Goal: Task Accomplishment & Management: Manage account settings

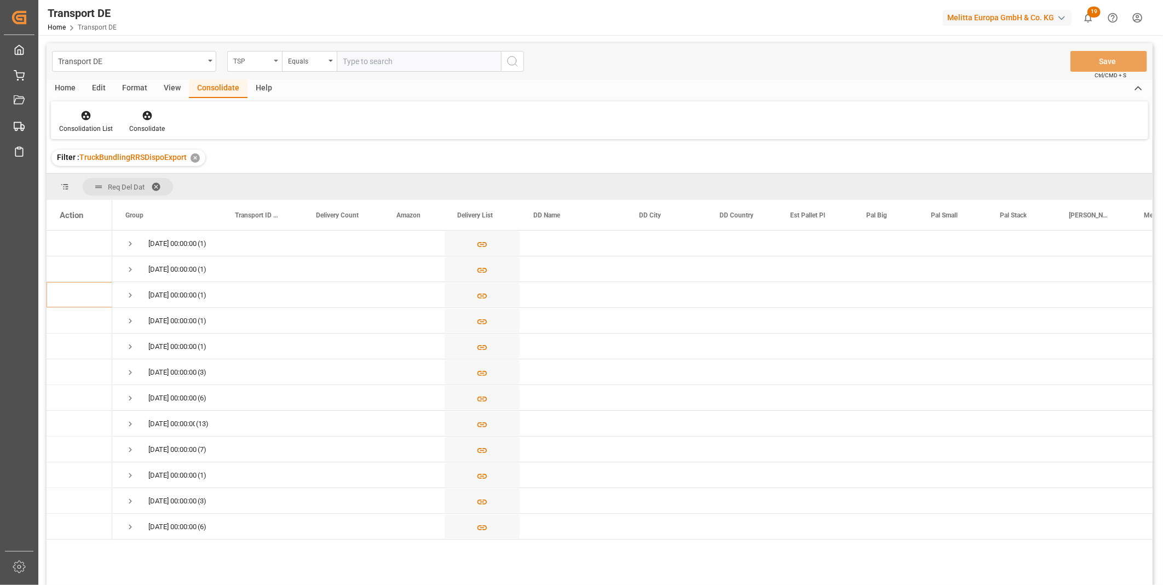
click at [270, 66] on div "TSP" at bounding box center [254, 61] width 55 height 21
type input "Route"
click at [266, 107] on div "Route" at bounding box center [309, 111] width 163 height 23
click at [341, 55] on input "text" at bounding box center [419, 61] width 164 height 21
click at [322, 61] on div "Equals" at bounding box center [306, 60] width 37 height 13
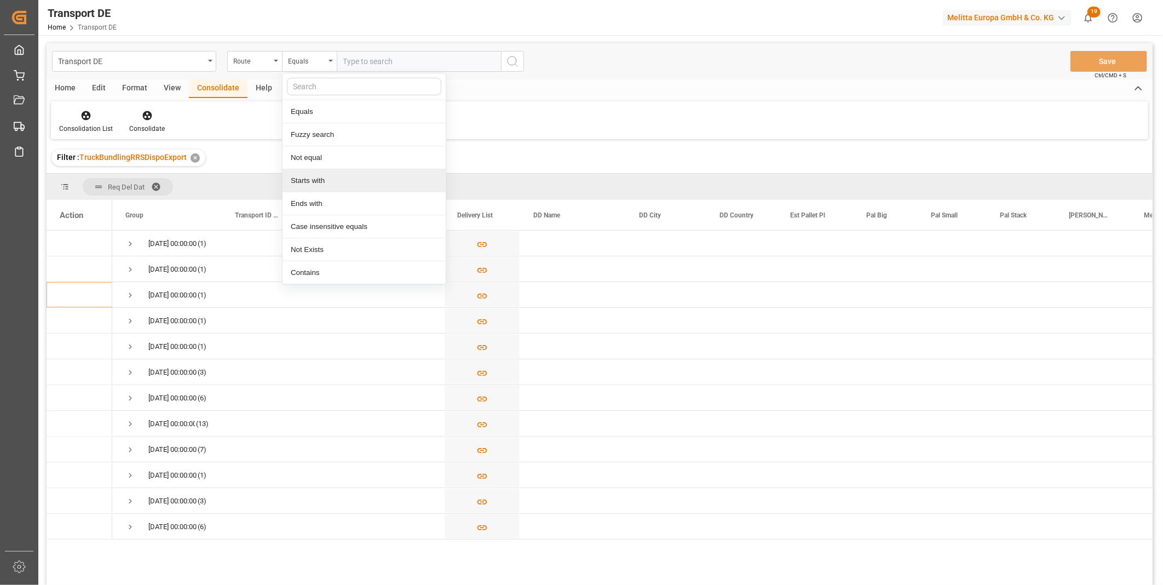
click at [307, 176] on div "Starts with" at bounding box center [363, 180] width 163 height 23
type input "GR"
click at [511, 56] on icon "search button" at bounding box center [512, 61] width 13 height 13
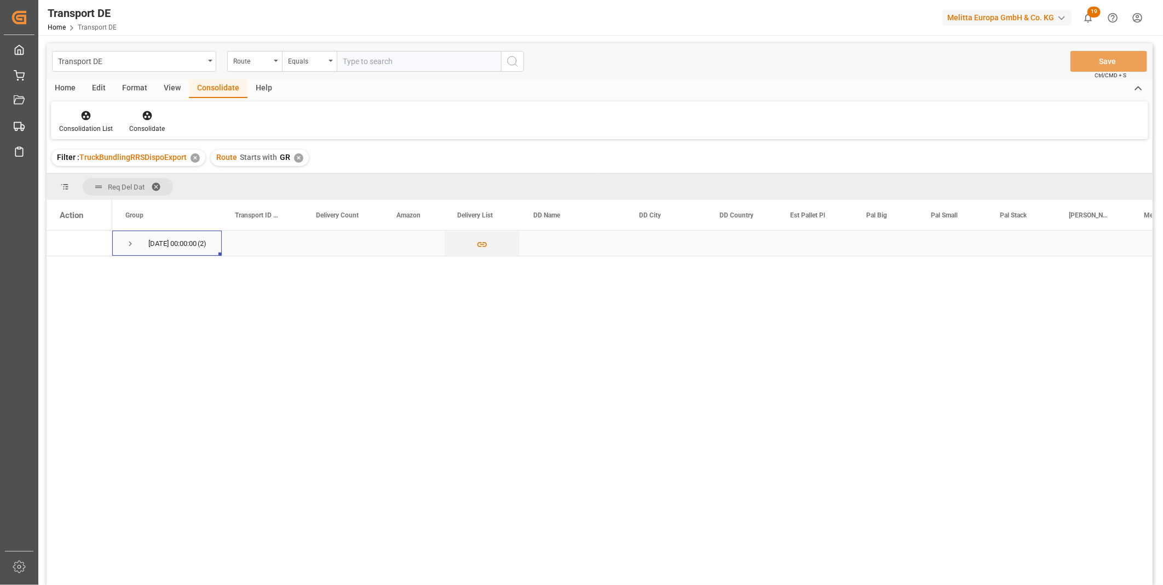
click at [124, 244] on div "07.10.2025 00:00:00 (2)" at bounding box center [166, 242] width 109 height 25
click at [130, 255] on div "07.10.2025 00:00:00 (2)" at bounding box center [166, 242] width 109 height 25
click at [130, 247] on span "Press SPACE to select this row." at bounding box center [130, 244] width 10 height 10
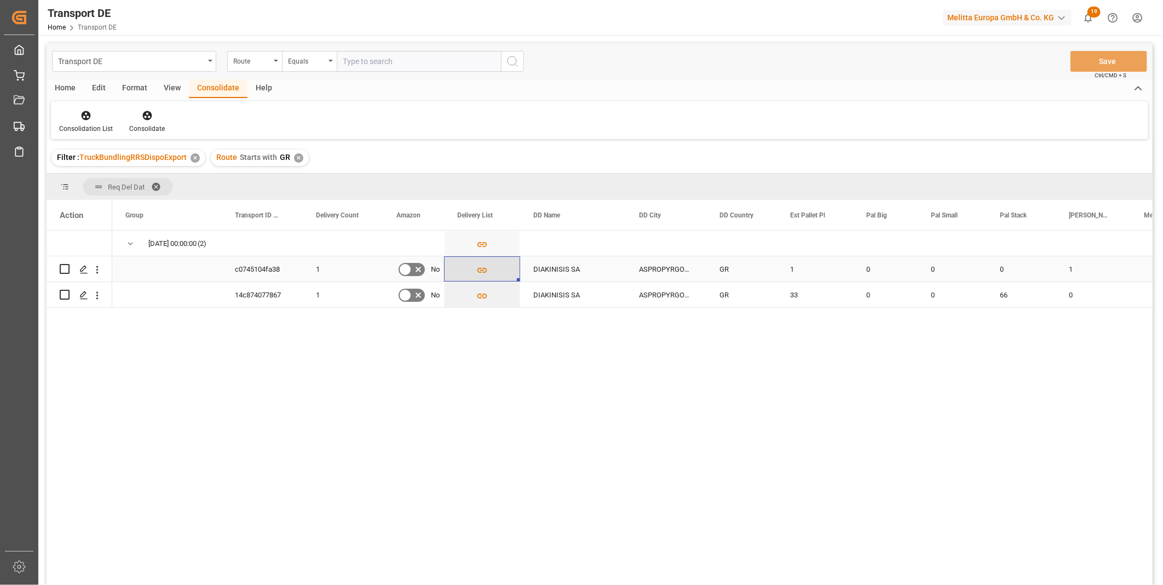
click at [477, 273] on icon "Press SPACE to select this row." at bounding box center [481, 269] width 11 height 11
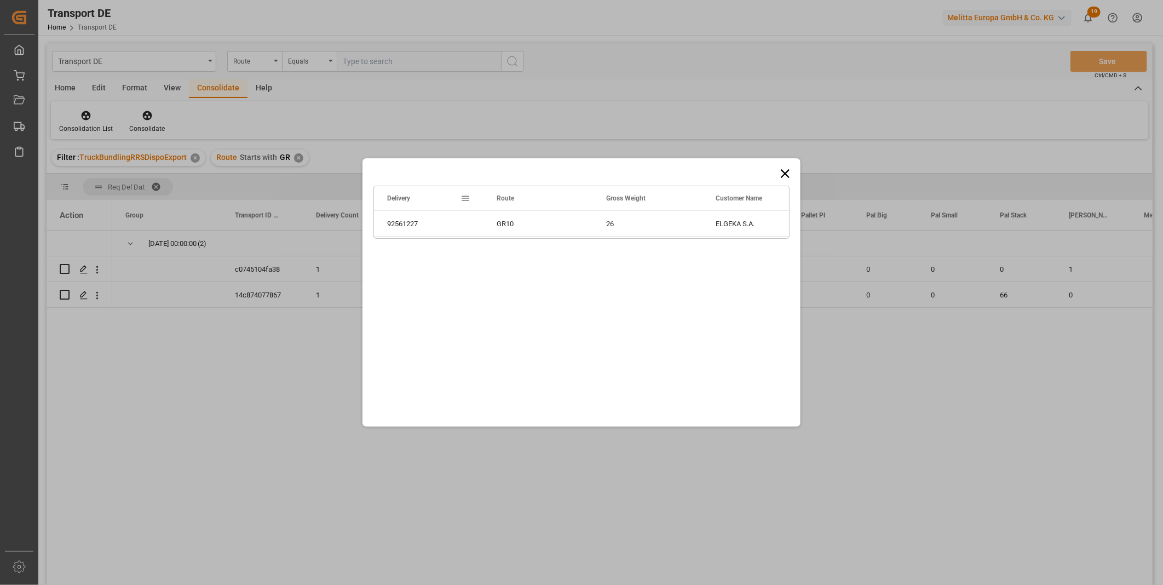
click at [776, 170] on div "Drag here to set row groups Drag here to set column labels Delivery Route Gross…" at bounding box center [581, 292] width 438 height 268
click at [779, 170] on icon at bounding box center [784, 173] width 15 height 15
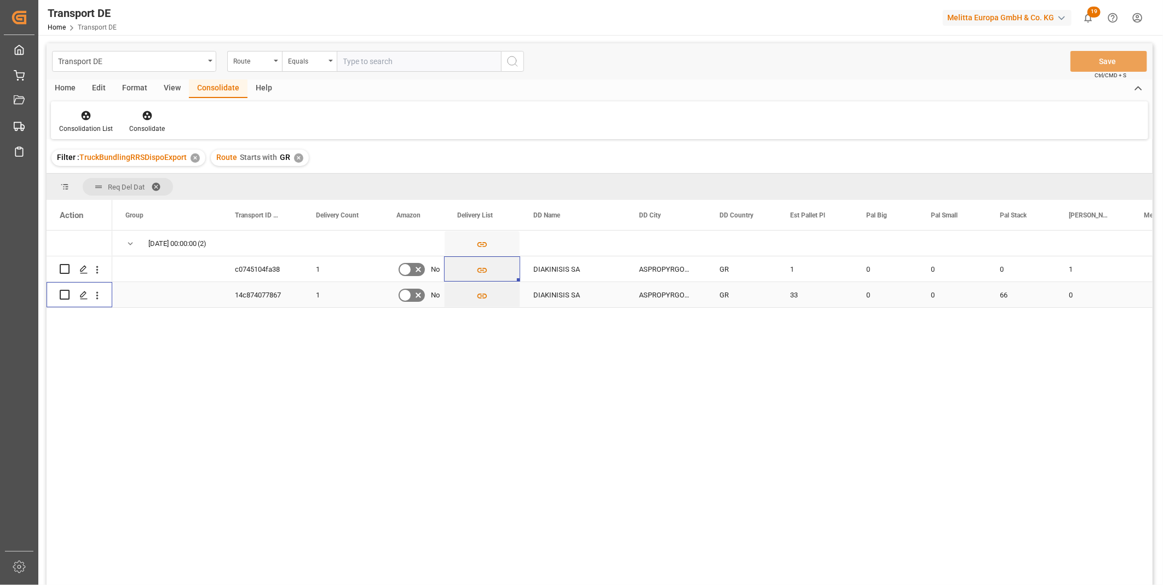
click at [65, 293] on input "Press Space to toggle row selection (unchecked)" at bounding box center [65, 295] width 10 height 10
checkbox input "true"
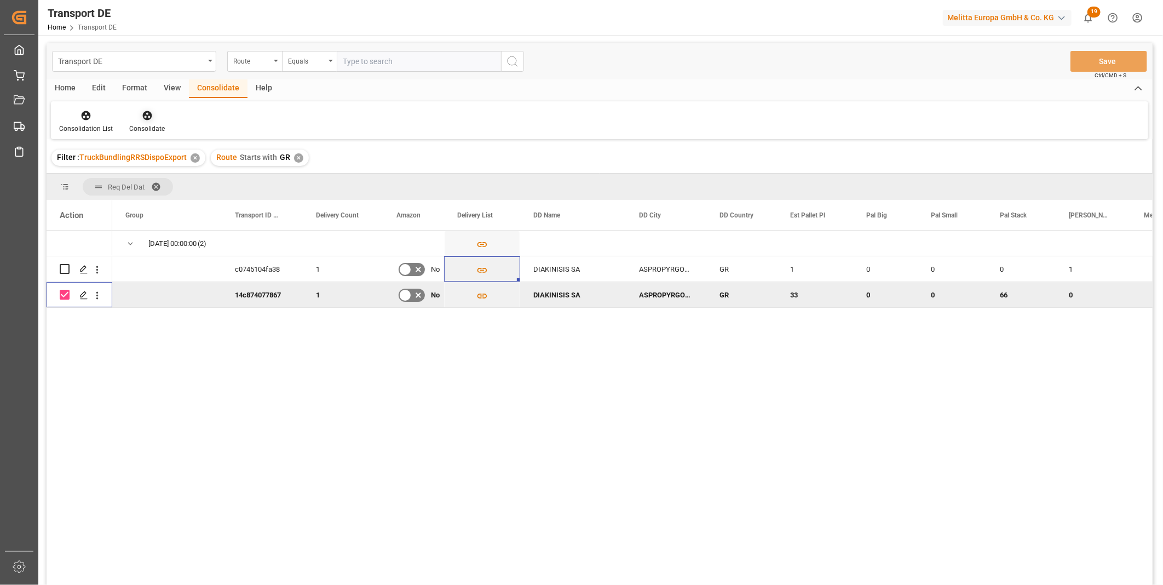
click at [149, 118] on icon at bounding box center [147, 115] width 11 height 11
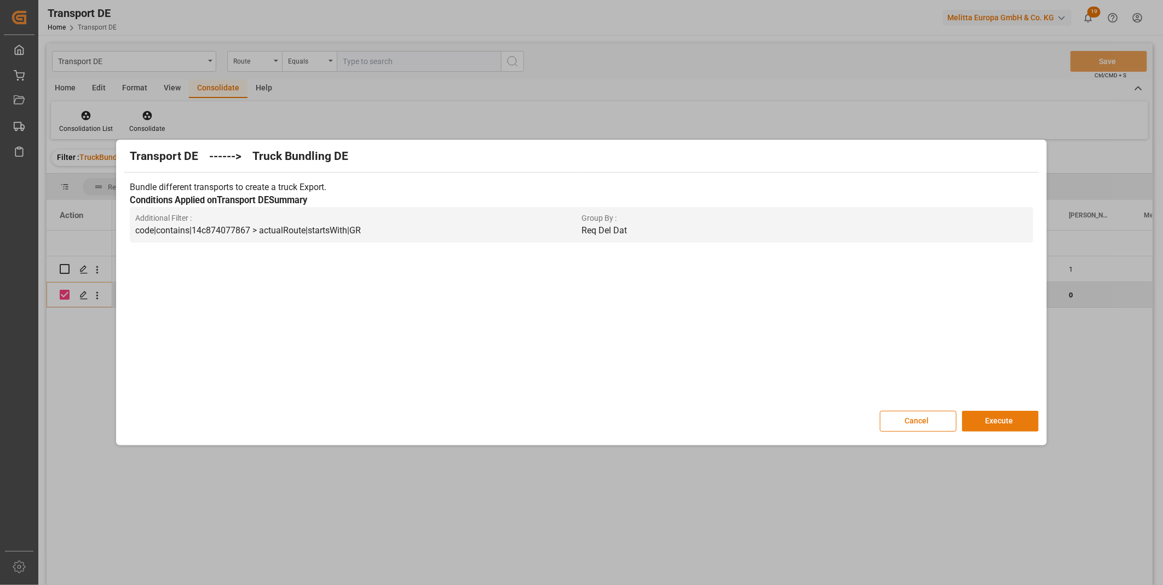
click at [990, 419] on button "Execute" at bounding box center [1000, 421] width 77 height 21
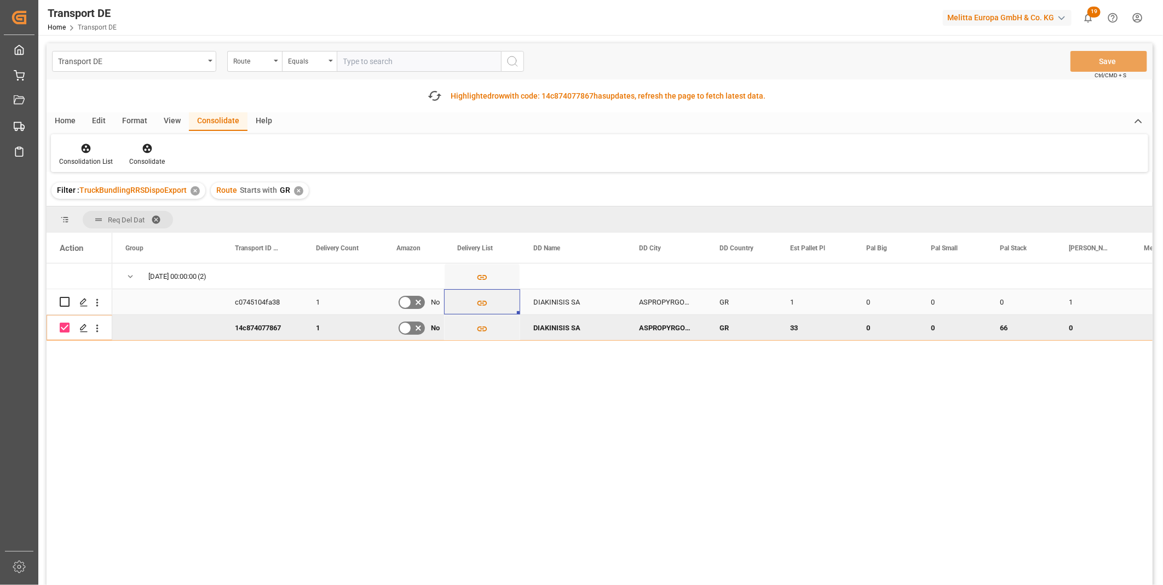
click at [66, 299] on input "Press Space to toggle row selection (unchecked)" at bounding box center [65, 302] width 10 height 10
checkbox input "true"
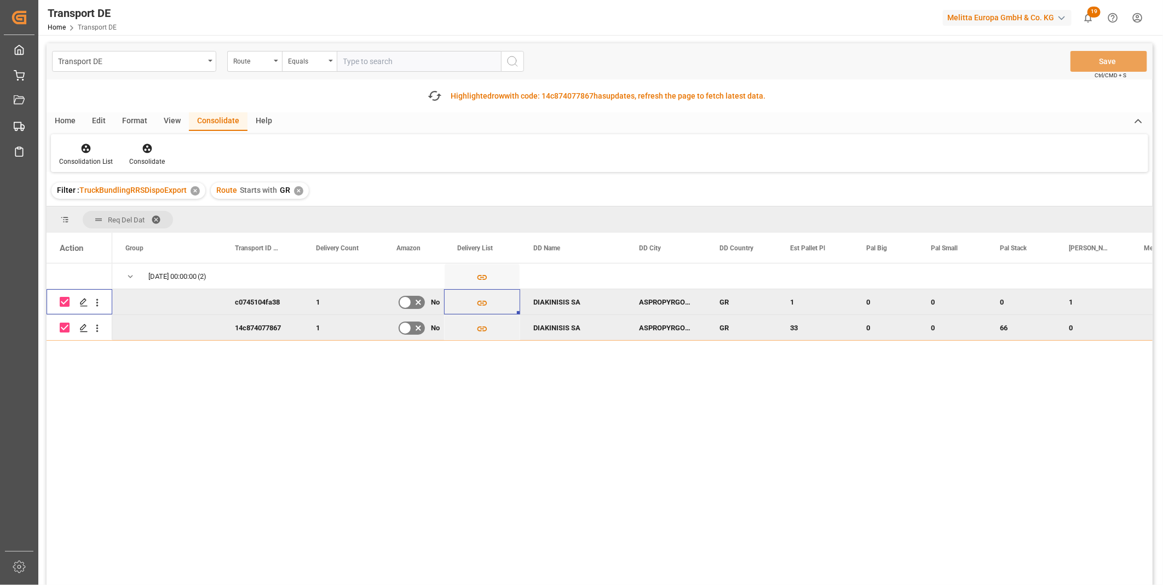
click at [66, 321] on div "Press SPACE to deselect this row." at bounding box center [65, 327] width 10 height 25
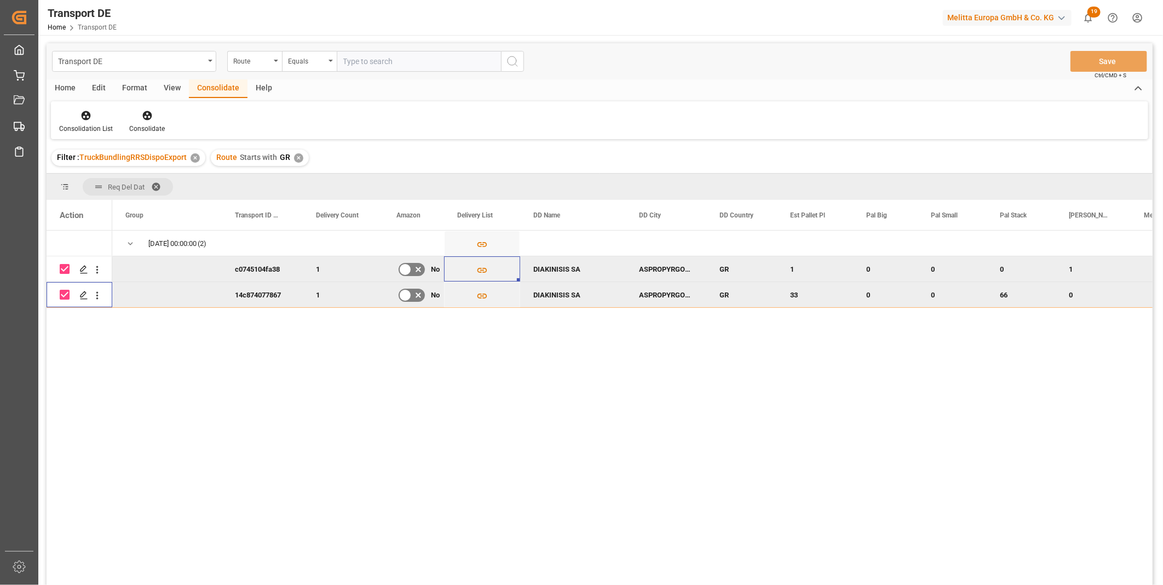
click at [66, 296] on input "Press Space to toggle row selection (checked)" at bounding box center [65, 295] width 10 height 10
checkbox input "false"
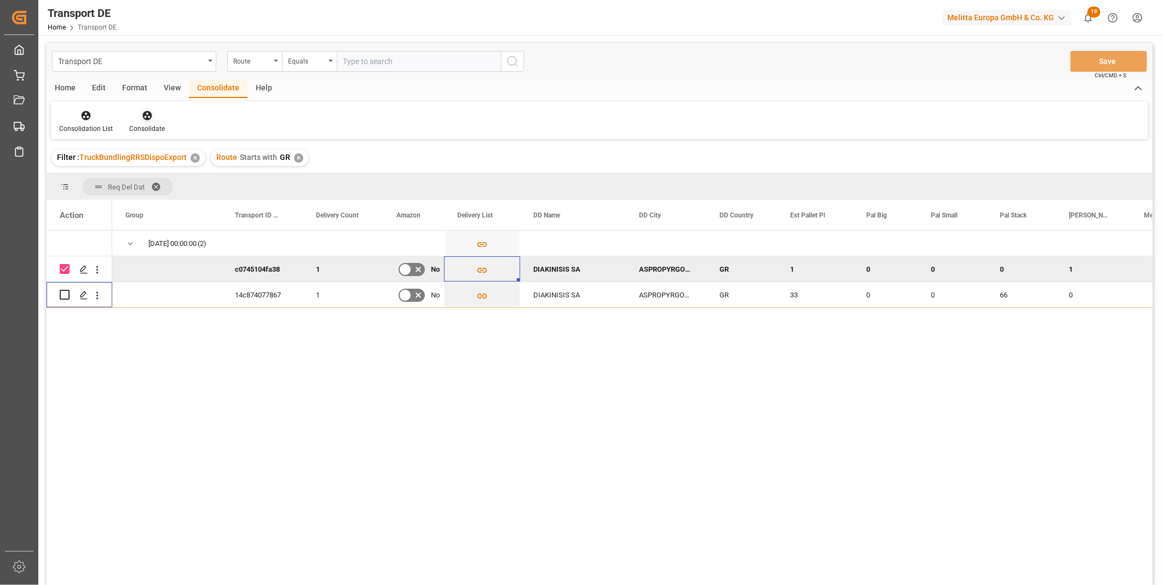
click at [146, 126] on div "Consolidate" at bounding box center [147, 129] width 36 height 10
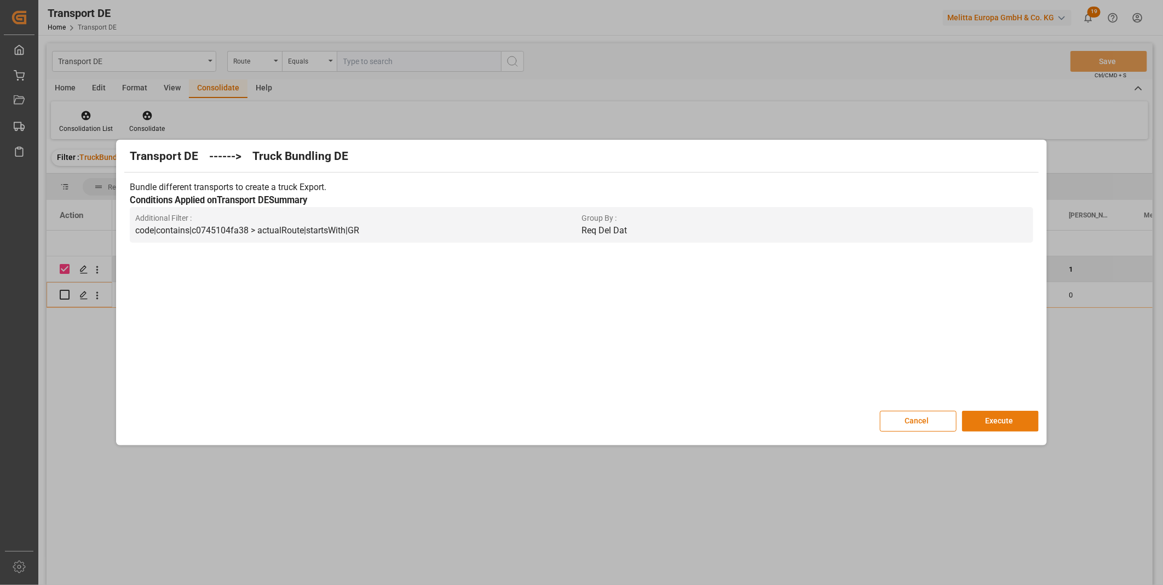
click at [975, 425] on button "Execute" at bounding box center [1000, 421] width 77 height 21
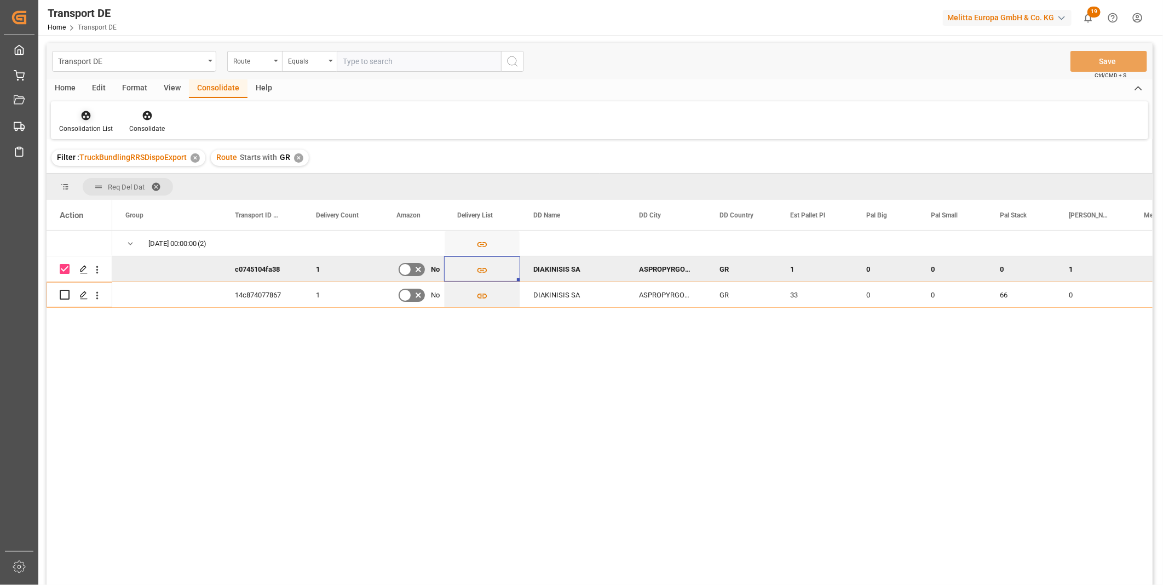
click at [84, 122] on div "Consolidation List" at bounding box center [86, 121] width 70 height 24
click at [113, 204] on div "Transport DE Route Equals Save Ctrl/CMD + S Home Edit Format View Consolidate H…" at bounding box center [600, 328] width 1106 height 570
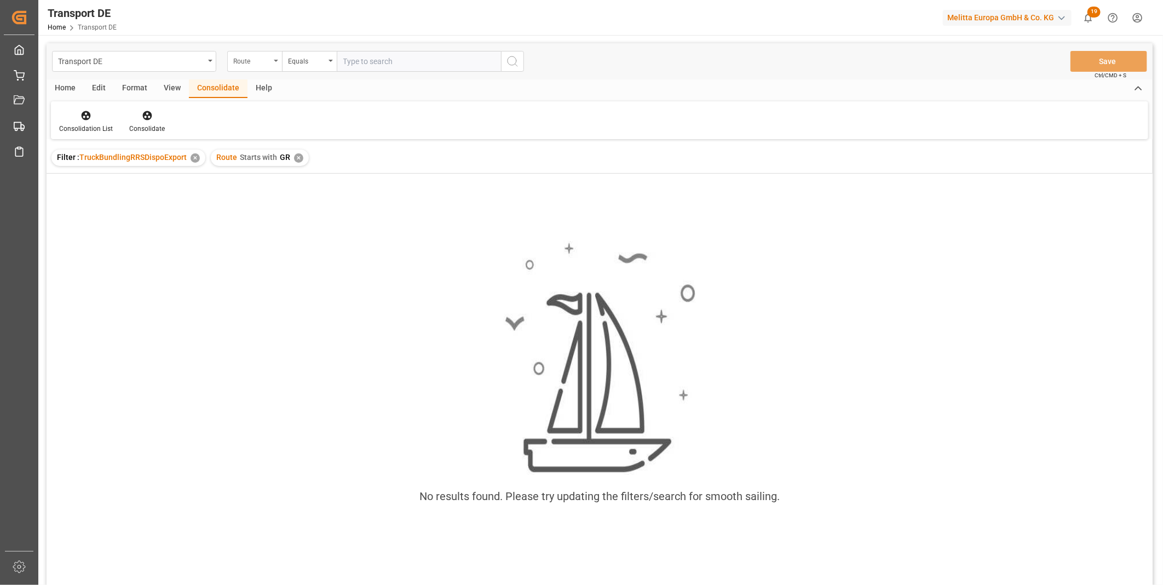
click at [264, 56] on div "Route" at bounding box center [251, 60] width 37 height 13
click at [259, 156] on div "TSP" at bounding box center [309, 157] width 163 height 23
click at [259, 70] on div "TSP" at bounding box center [254, 61] width 55 height 21
click at [309, 59] on div "Equals" at bounding box center [306, 60] width 37 height 13
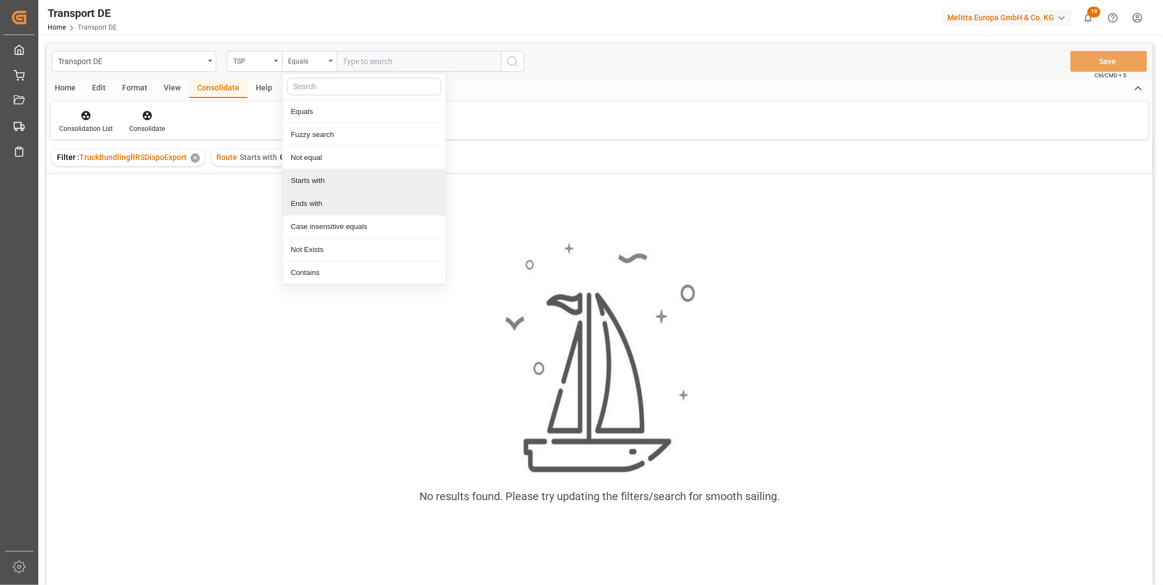
click at [309, 182] on div "Starts with" at bounding box center [363, 180] width 163 height 23
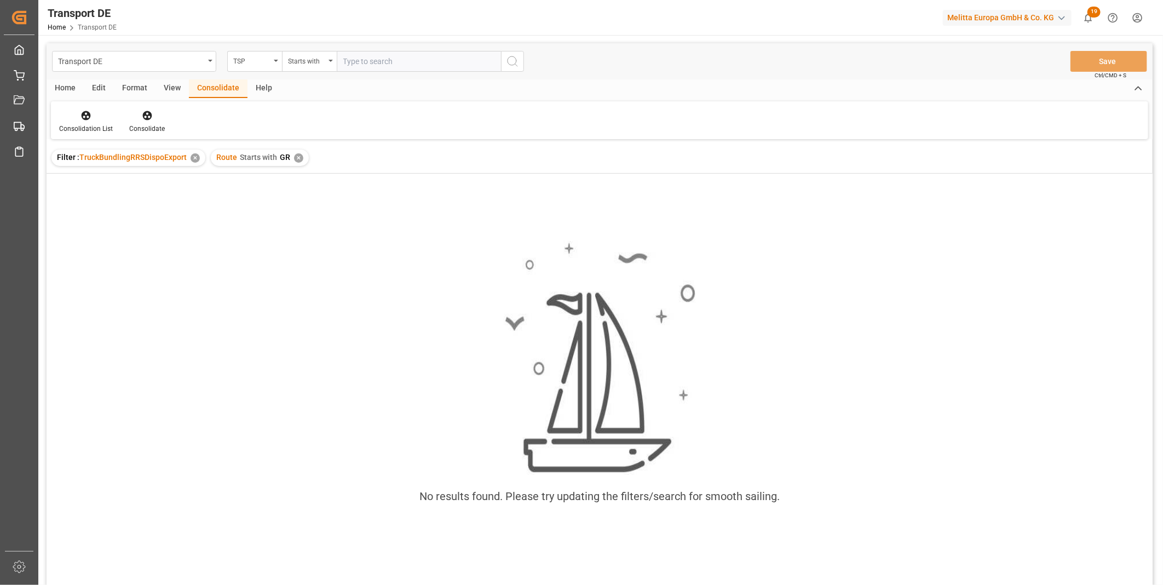
click at [297, 155] on div "✕" at bounding box center [298, 157] width 9 height 9
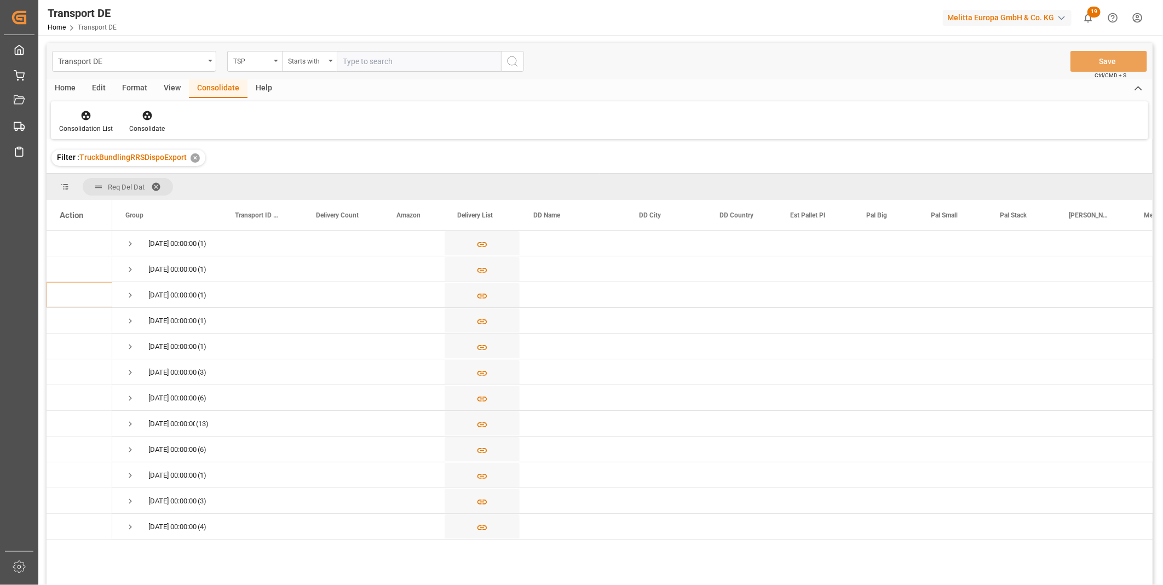
click at [388, 66] on input "text" at bounding box center [419, 61] width 164 height 21
type input "SELF"
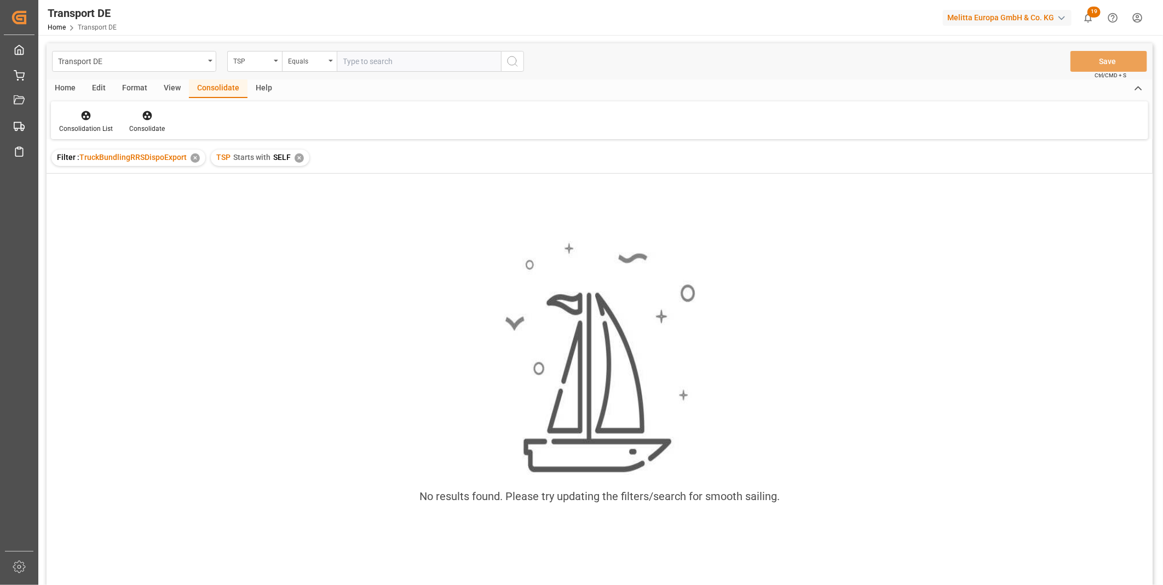
click at [305, 155] on div "TSP Starts with SELF ✕" at bounding box center [260, 157] width 99 height 16
click at [302, 157] on div "✕" at bounding box center [298, 157] width 9 height 9
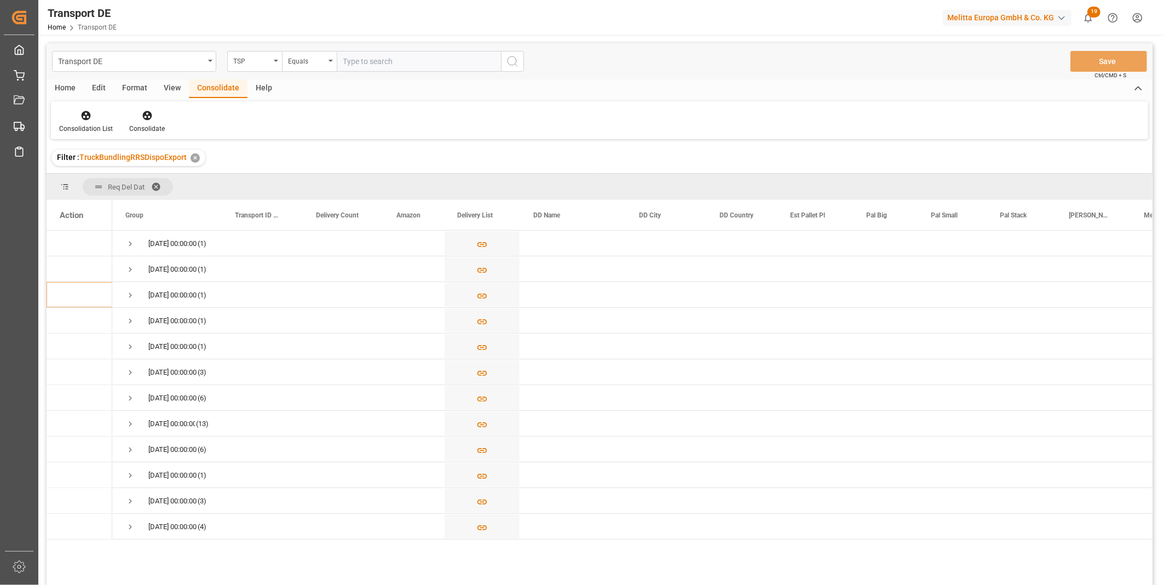
click at [375, 63] on input "text" at bounding box center [419, 61] width 164 height 21
paste input "Self pickup DE"
click at [498, 70] on input "Self pickup DE" at bounding box center [419, 61] width 164 height 21
type input "Self pickup DE"
click at [522, 62] on button "search button" at bounding box center [512, 61] width 23 height 21
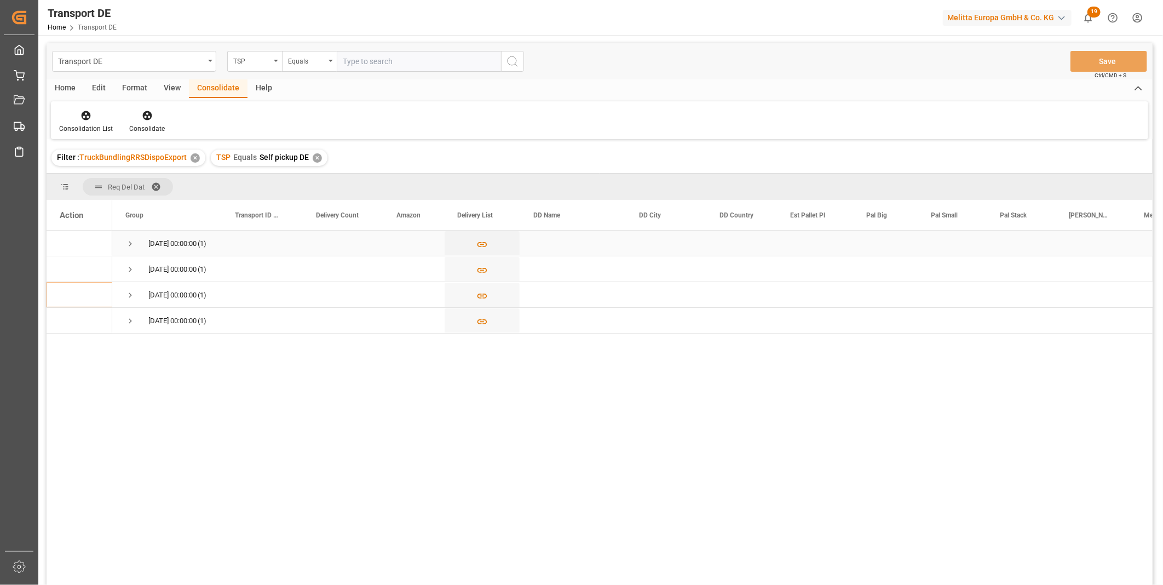
click at [122, 245] on div "16.09.2025 00:00:00 (1)" at bounding box center [166, 242] width 109 height 25
click at [129, 247] on span "Press SPACE to select this row." at bounding box center [130, 244] width 10 height 10
click at [129, 246] on span "Press SPACE to select this row." at bounding box center [130, 244] width 10 height 10
click at [128, 243] on span "Press SPACE to select this row." at bounding box center [130, 244] width 10 height 10
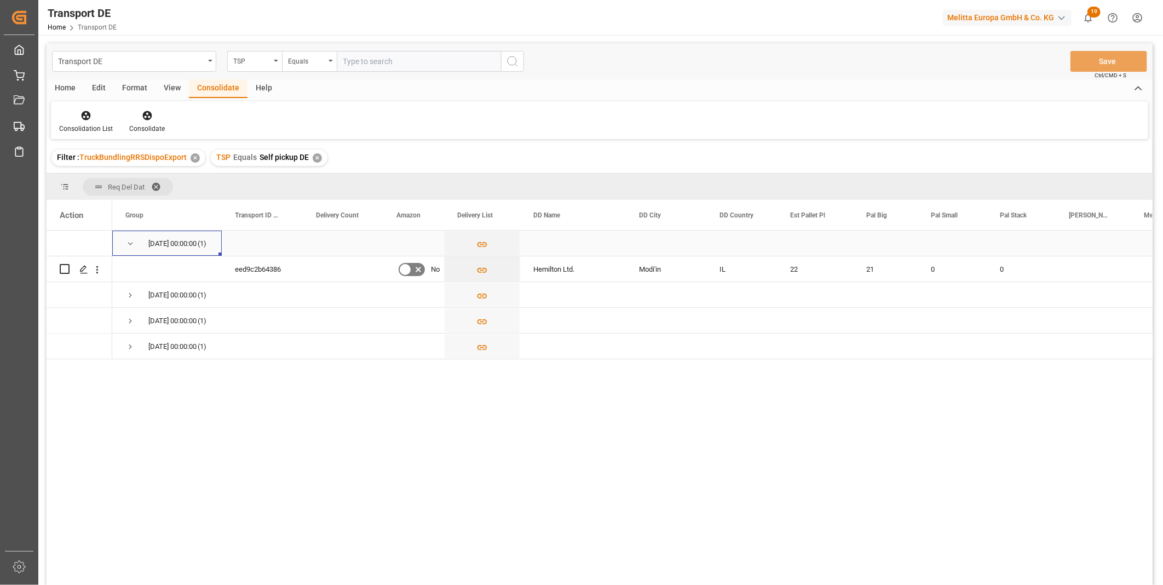
click at [128, 243] on span "Press SPACE to select this row." at bounding box center [130, 244] width 10 height 10
click at [127, 267] on span "Press SPACE to select this row." at bounding box center [130, 269] width 10 height 10
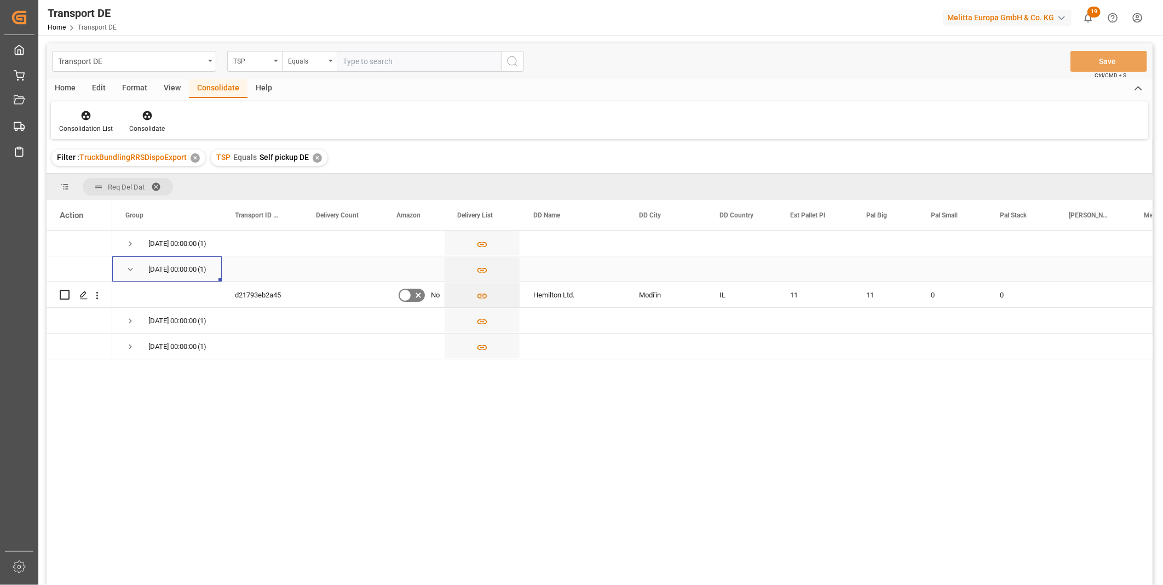
click at [127, 267] on span "Press SPACE to select this row." at bounding box center [130, 269] width 10 height 10
click at [130, 284] on span "Press SPACE to select this row." at bounding box center [130, 294] width 10 height 25
click at [130, 285] on span "Press SPACE to select this row." at bounding box center [130, 294] width 10 height 25
click at [129, 313] on span "Press SPACE to select this row." at bounding box center [130, 320] width 10 height 25
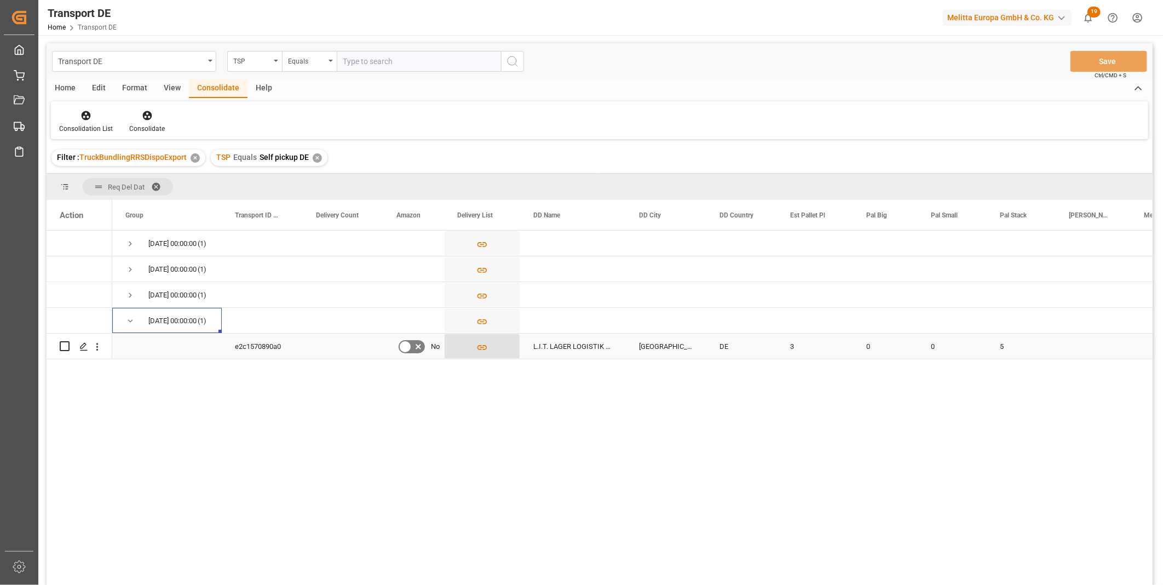
click at [484, 348] on icon "Press SPACE to select this row." at bounding box center [481, 347] width 11 height 11
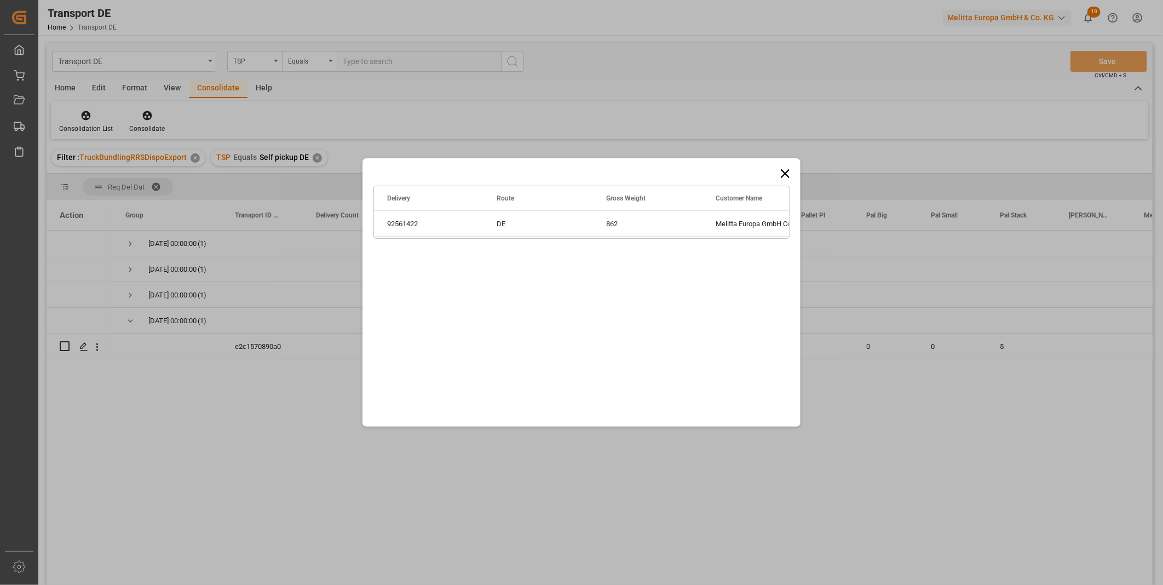
click at [787, 173] on icon at bounding box center [784, 173] width 15 height 15
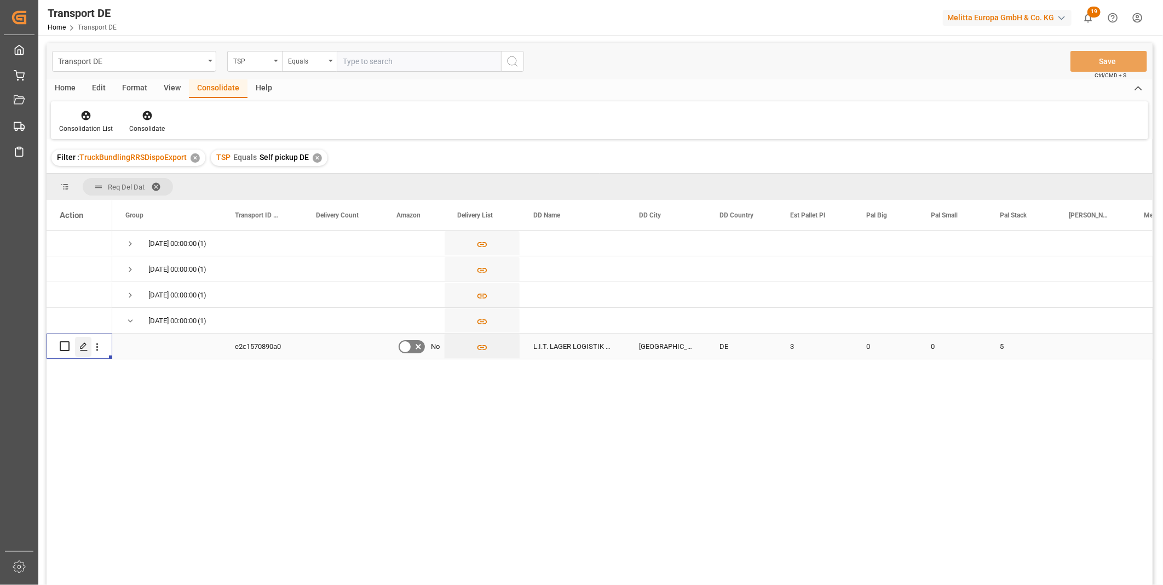
click at [85, 348] on icon "Press SPACE to select this row." at bounding box center [83, 346] width 9 height 9
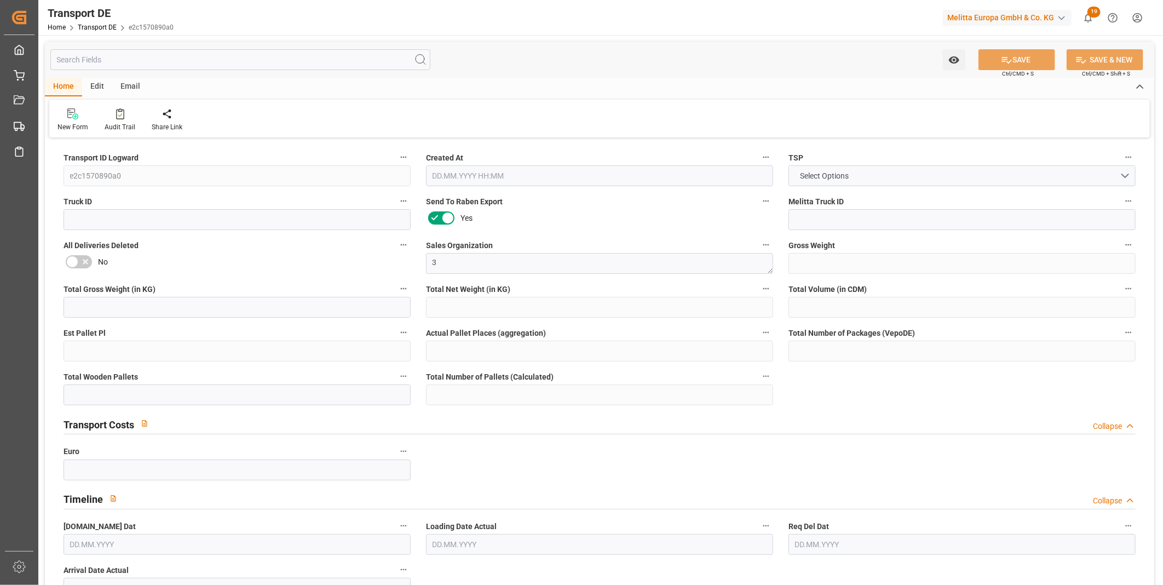
type input "862"
type input "694.656"
type input "524.556"
type input "5224.176"
type input "3"
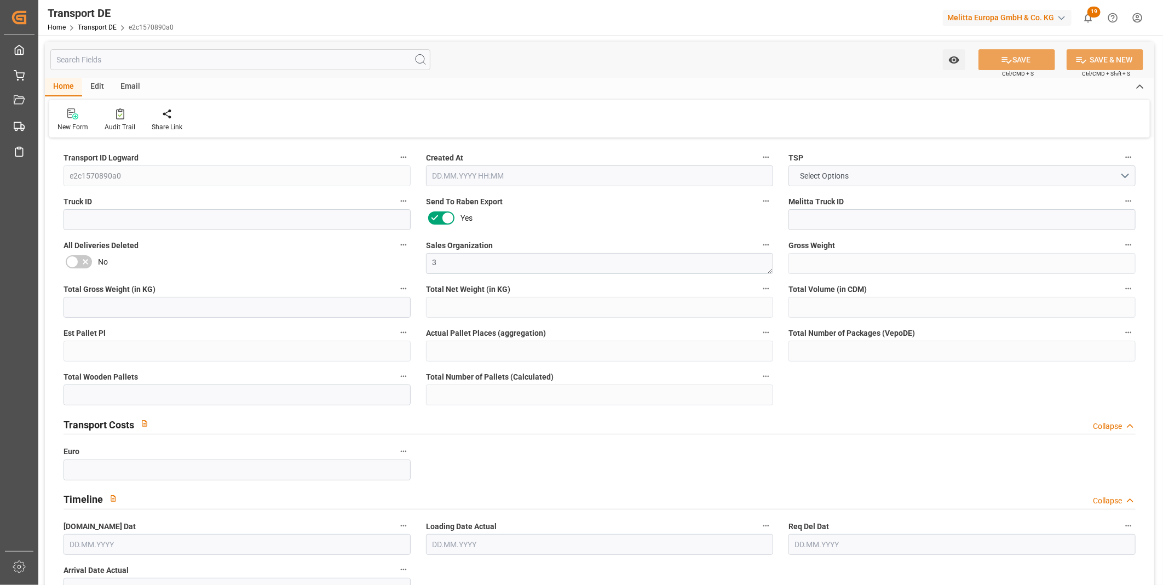
type input "0"
type input "6"
type input "5"
type input "0"
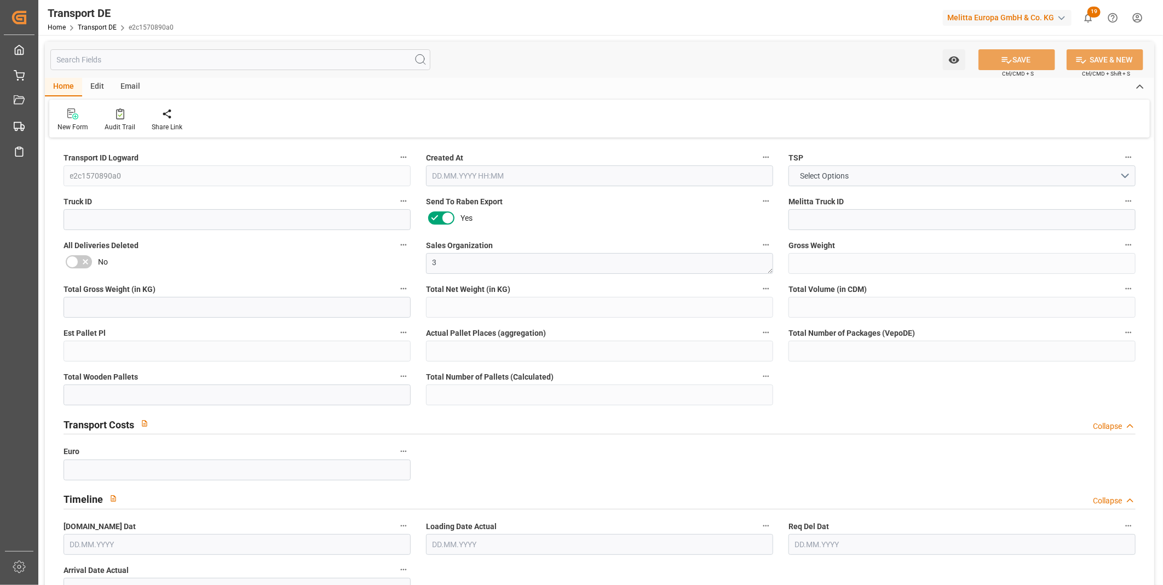
type input "28"
type input "0"
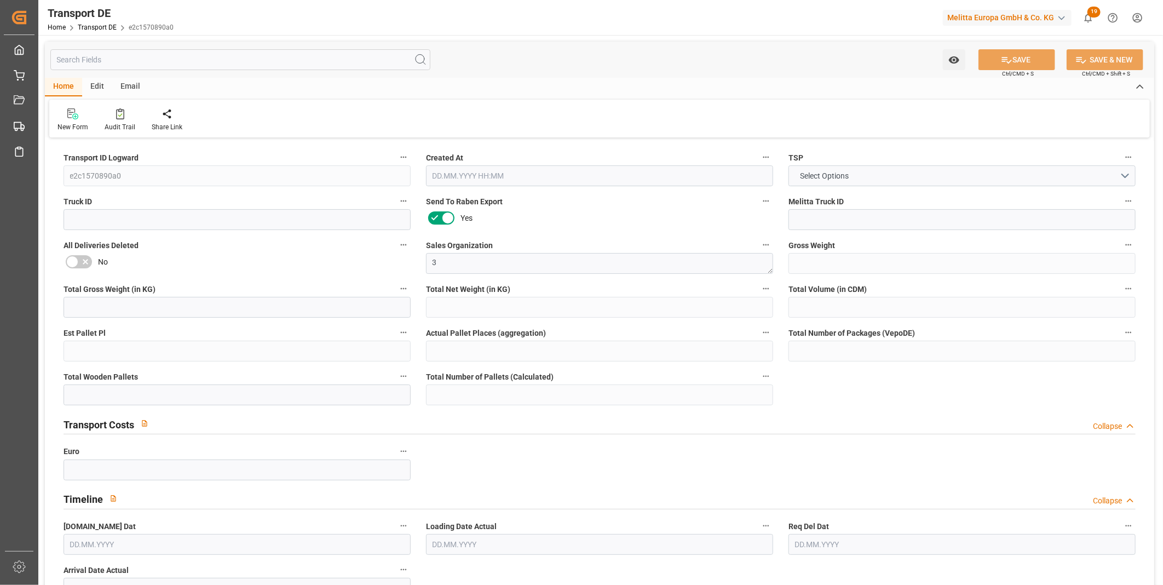
type input "0"
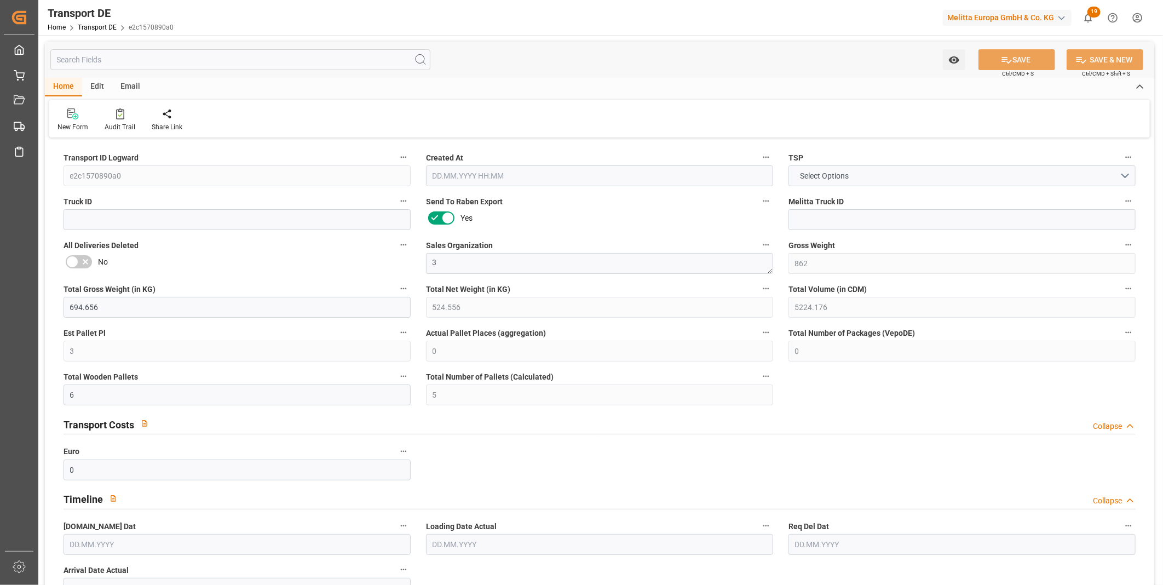
type input "0"
type input "5"
type input "0"
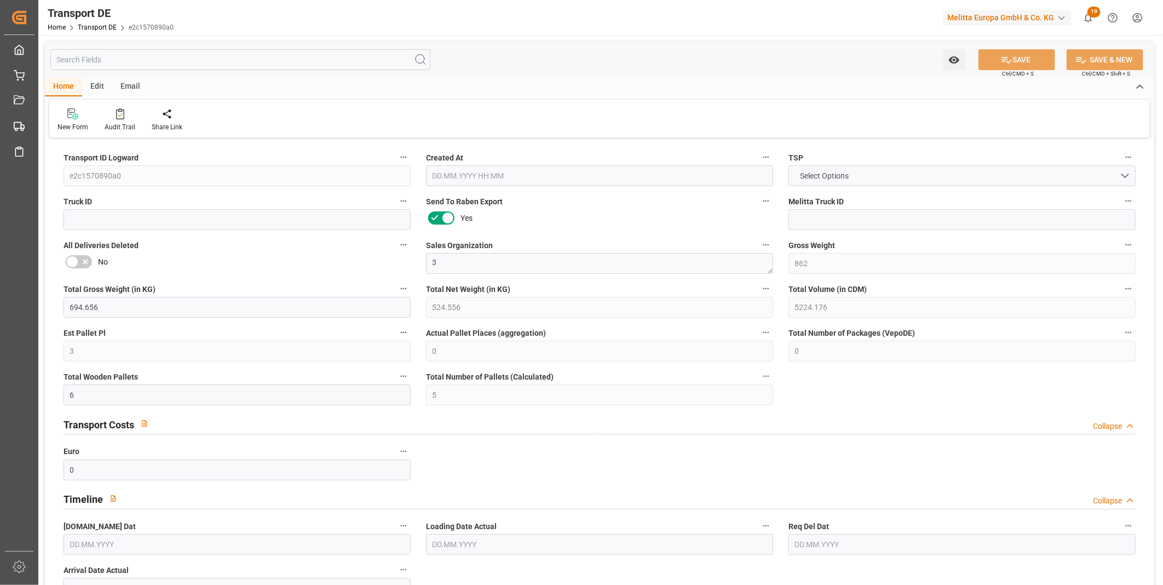
type input "0"
type input "24.09.2025 13:17"
type input "[DATE]"
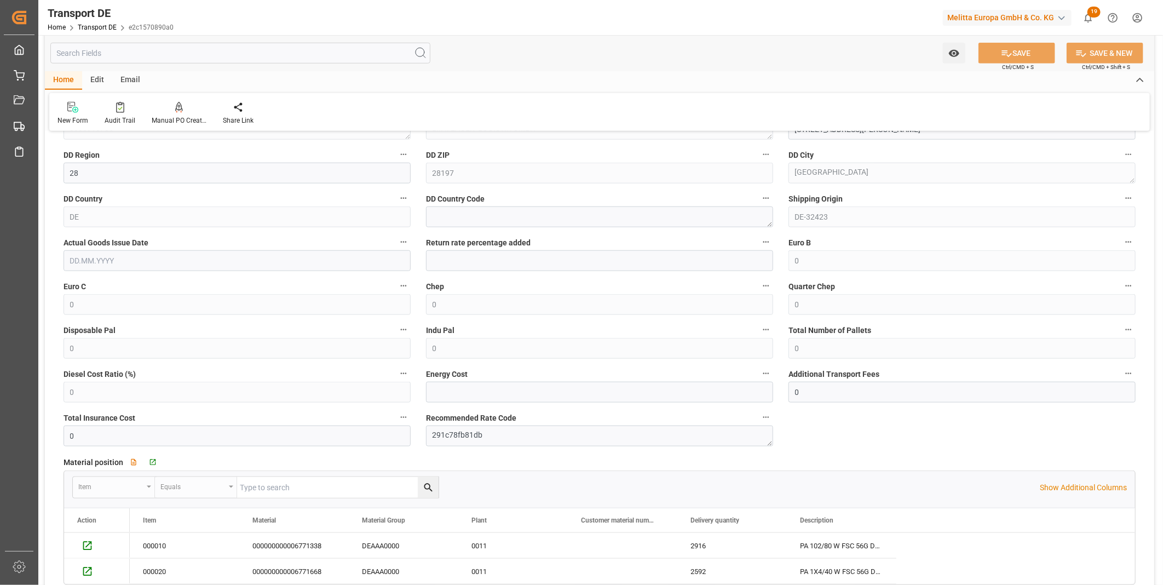
scroll to position [790, 0]
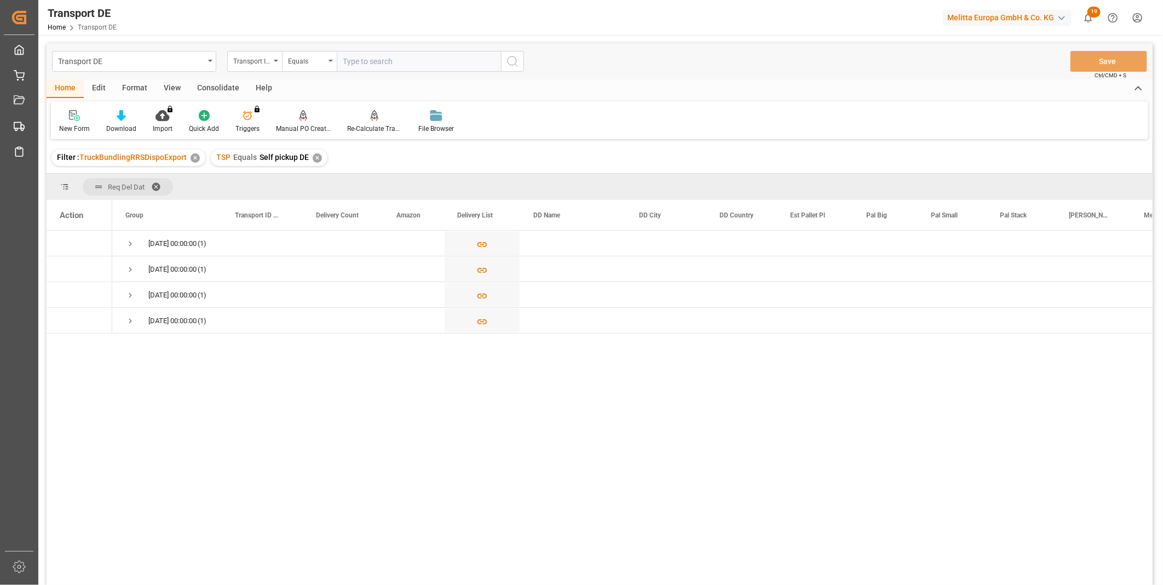
click at [226, 89] on div "Consolidate" at bounding box center [218, 88] width 59 height 19
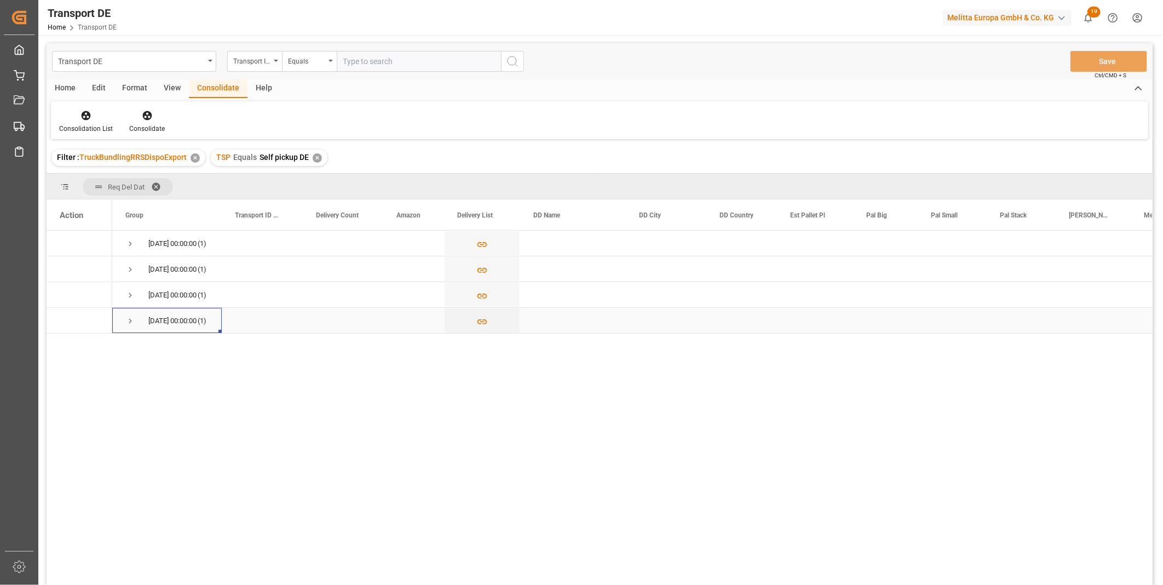
click at [130, 319] on span "Press SPACE to select this row." at bounding box center [130, 321] width 10 height 10
click at [65, 348] on input "Press Space to toggle row selection (unchecked)" at bounding box center [65, 346] width 10 height 10
checkbox input "true"
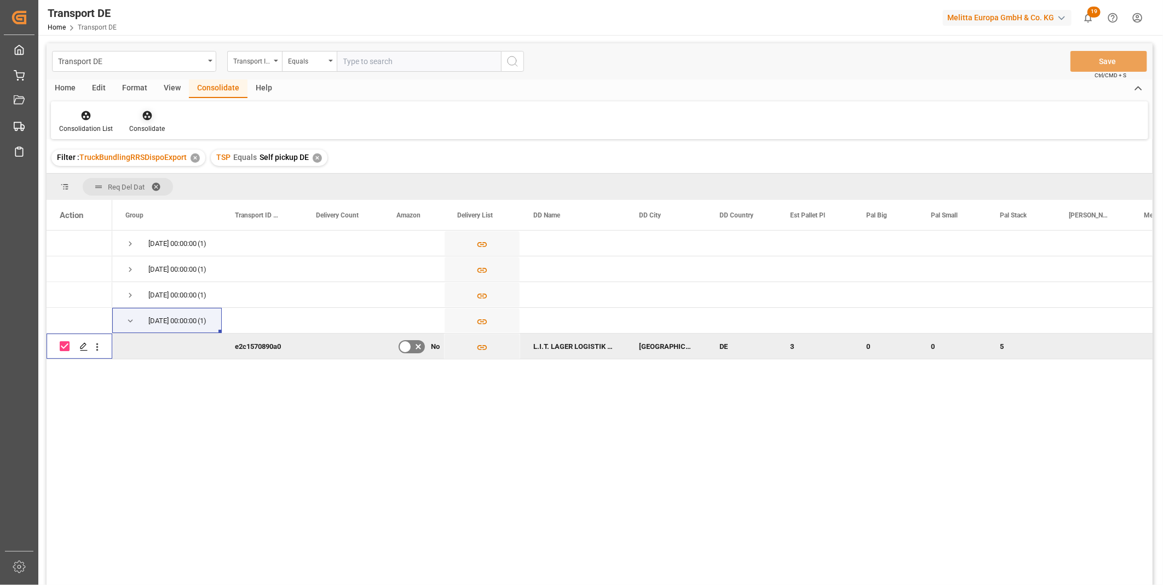
click at [146, 110] on icon at bounding box center [147, 115] width 11 height 11
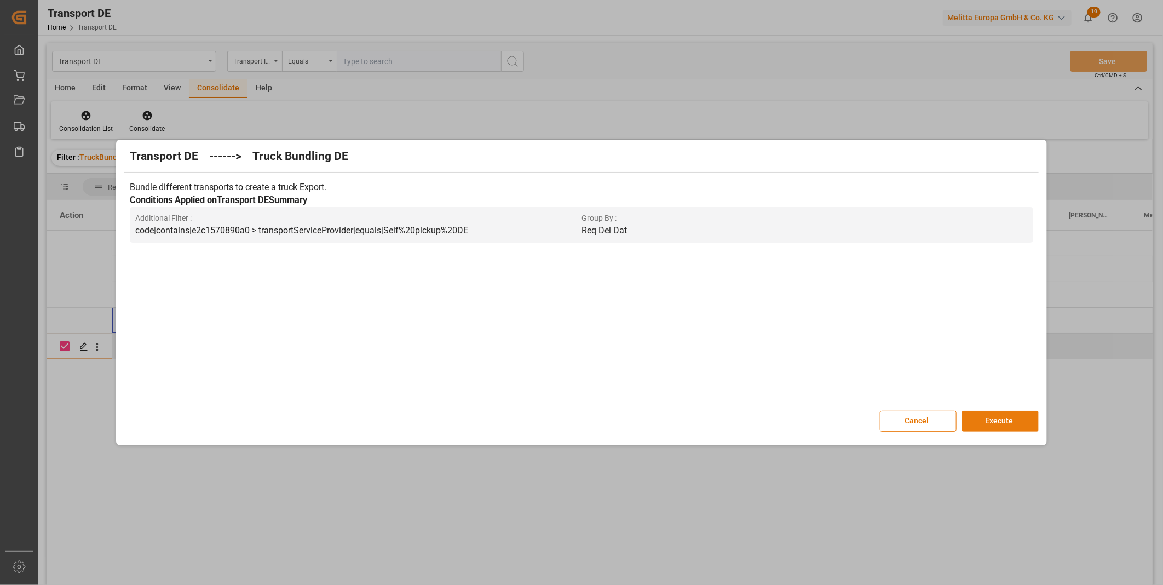
click at [993, 419] on button "Execute" at bounding box center [1000, 421] width 77 height 21
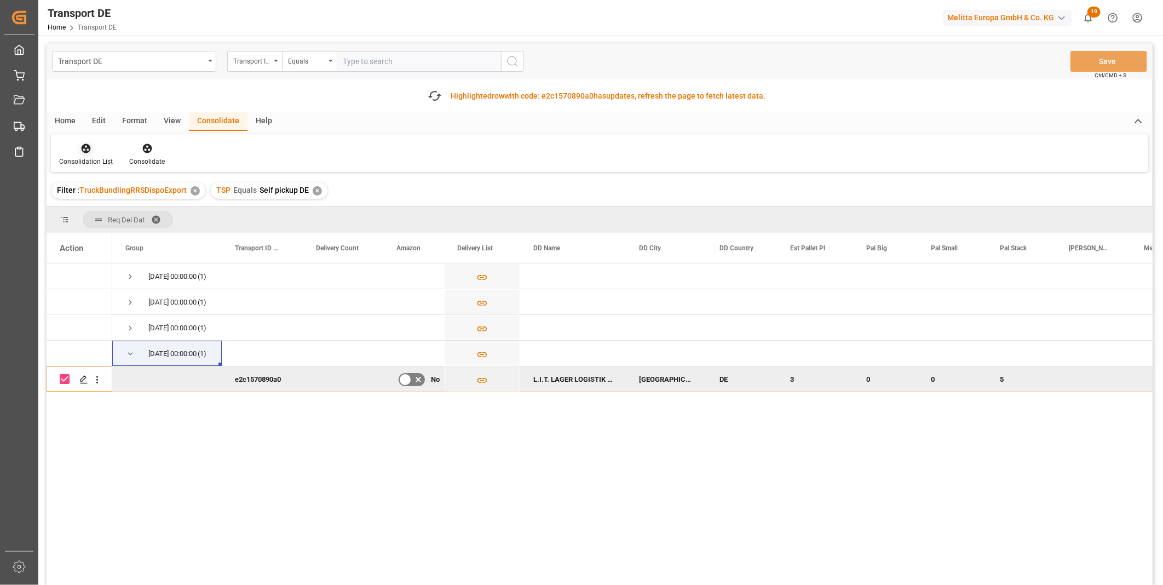
click at [96, 149] on div at bounding box center [86, 147] width 54 height 11
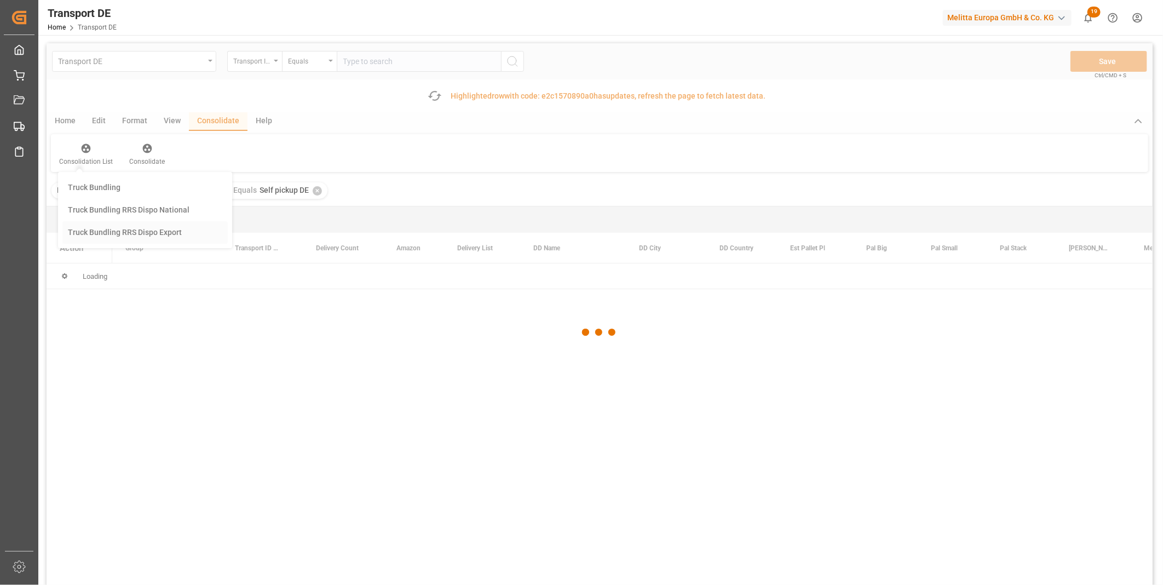
click at [107, 236] on div "Transport DE Transport ID Logward Equals Save Ctrl/CMD + S Fetch latest updates…" at bounding box center [600, 344] width 1106 height 603
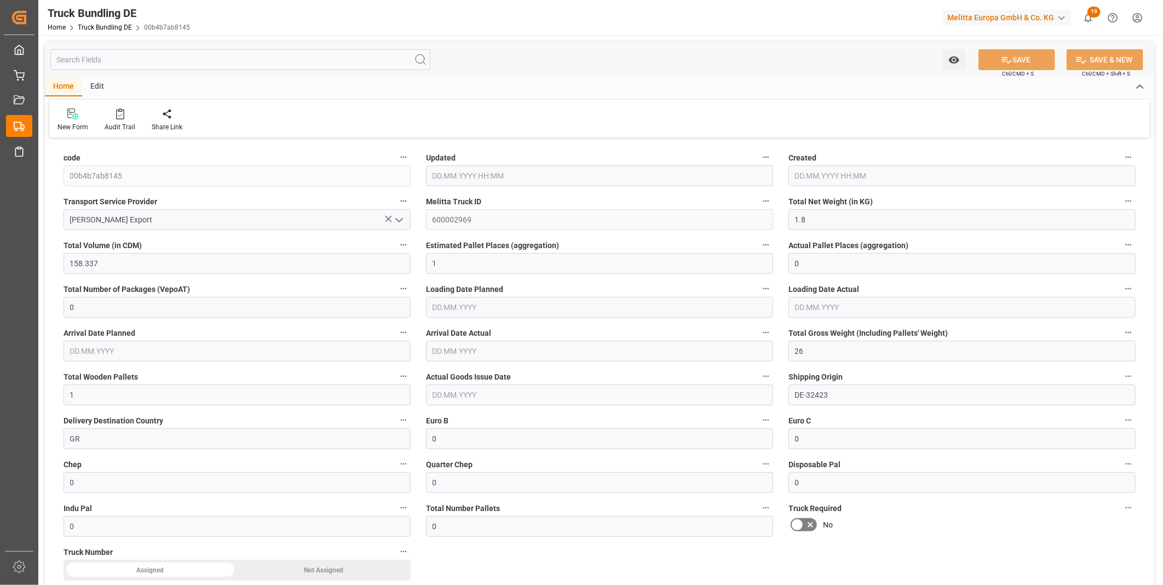
type input "[DATE] 10:51"
type input "[DATE]"
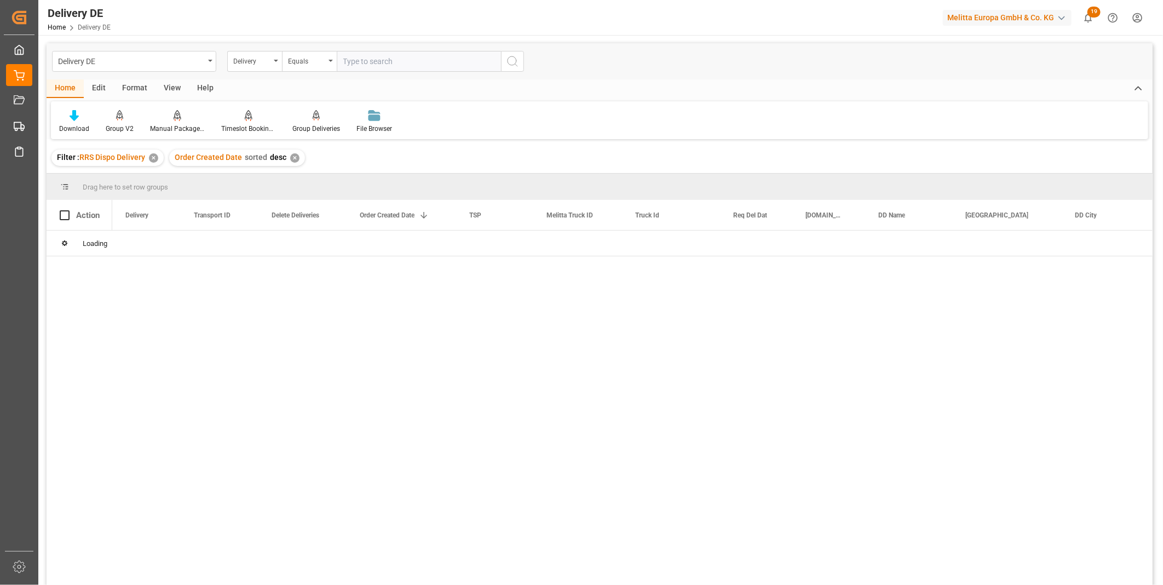
click at [396, 61] on input "text" at bounding box center [419, 61] width 164 height 21
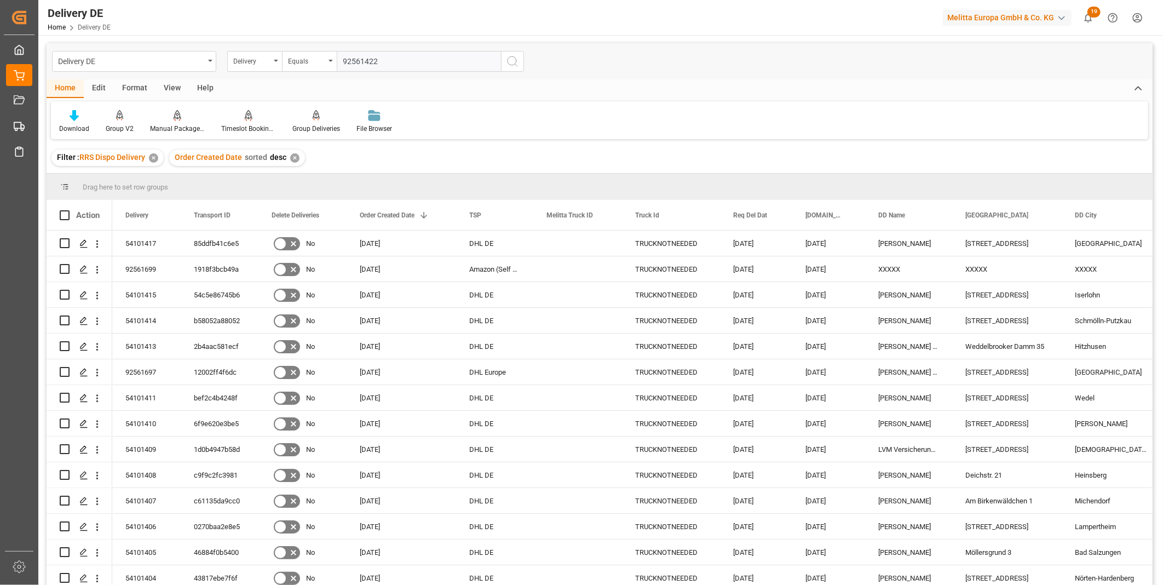
type input "92561422"
click at [512, 63] on icon "search button" at bounding box center [512, 61] width 13 height 13
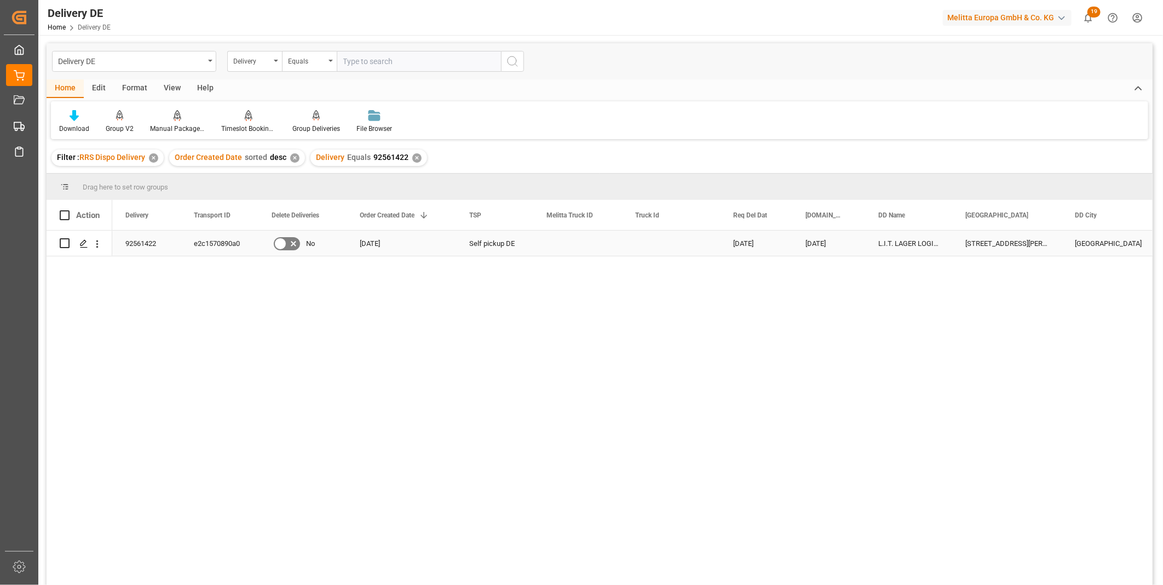
click at [496, 242] on div "Self pickup DE" at bounding box center [494, 242] width 77 height 25
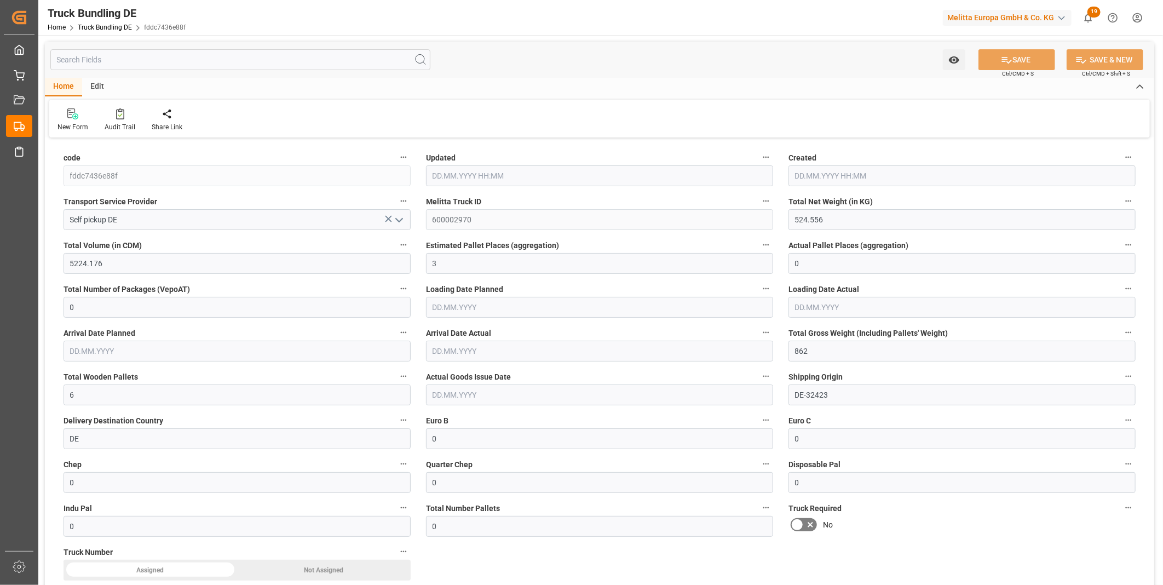
type input "[DATE] 11:05"
type input "[DATE]"
